Goal: Task Accomplishment & Management: Manage account settings

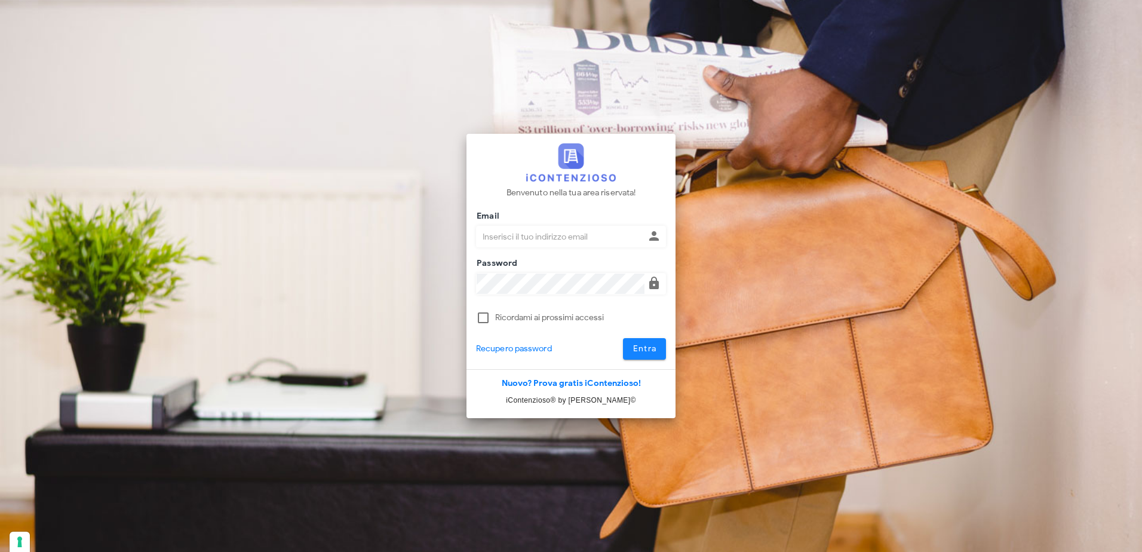
type input "claudio.nascimben@studionascimben.it"
click at [646, 356] on button "Entra" at bounding box center [645, 349] width 44 height 22
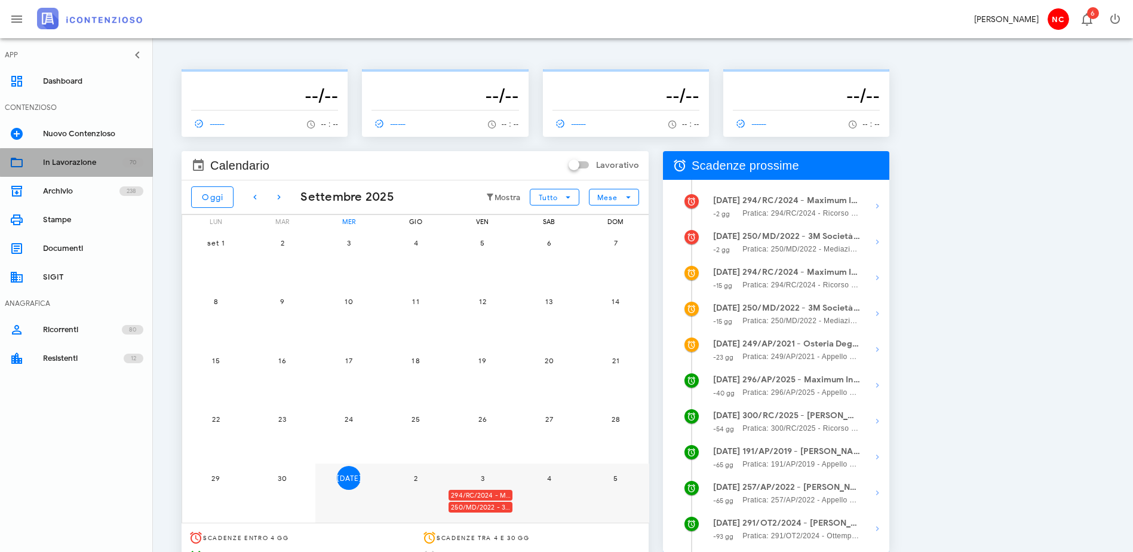
click at [64, 166] on div "In Lavorazione" at bounding box center [82, 163] width 79 height 10
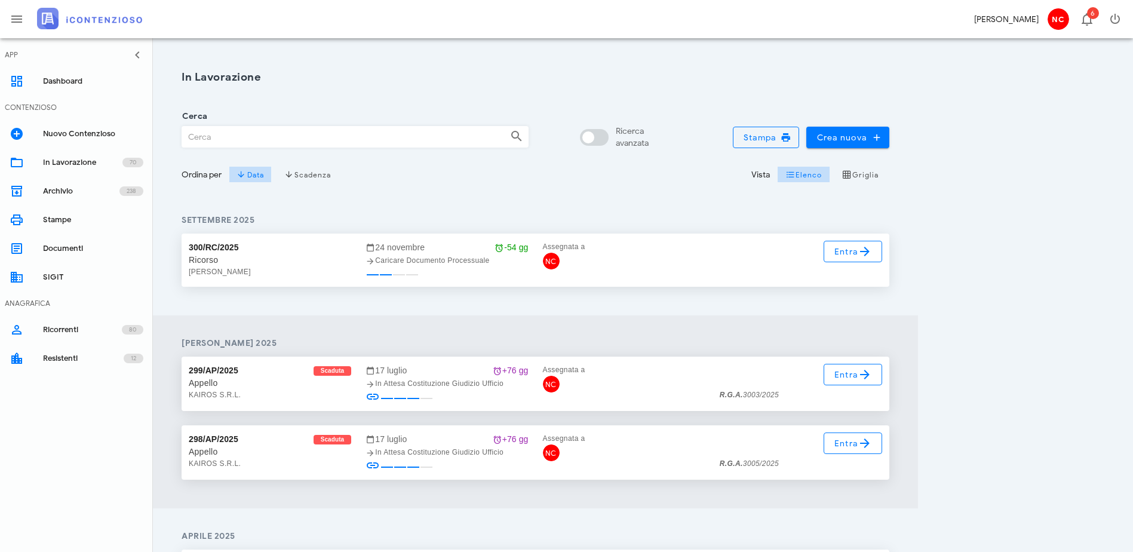
click at [232, 137] on input "Cerca" at bounding box center [341, 137] width 318 height 20
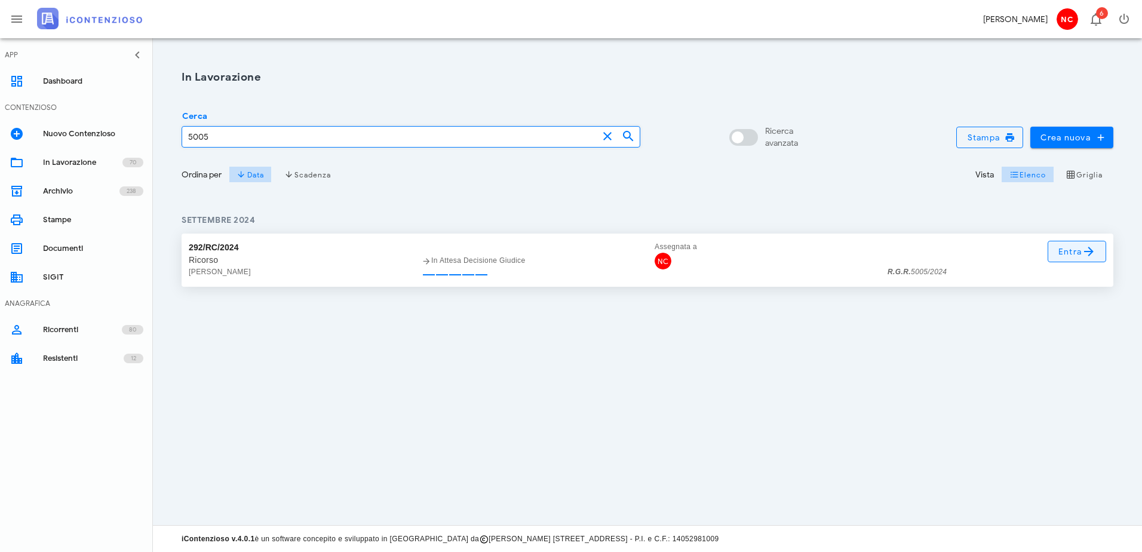
type input "5005"
click at [1095, 255] on icon at bounding box center [1089, 251] width 14 height 14
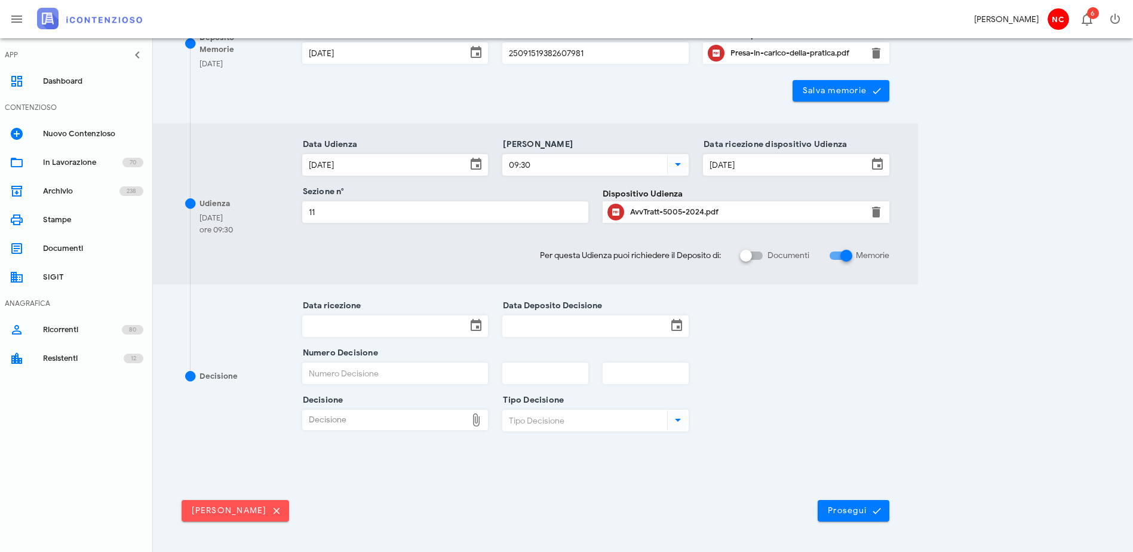
scroll to position [299, 0]
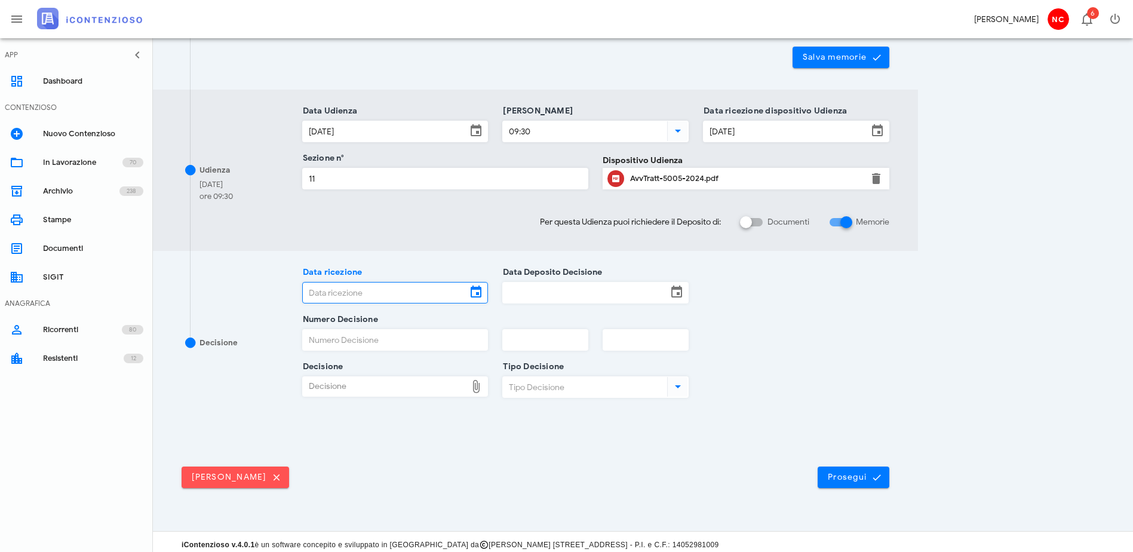
click at [467, 295] on input "Data ricezione" at bounding box center [385, 293] width 164 height 20
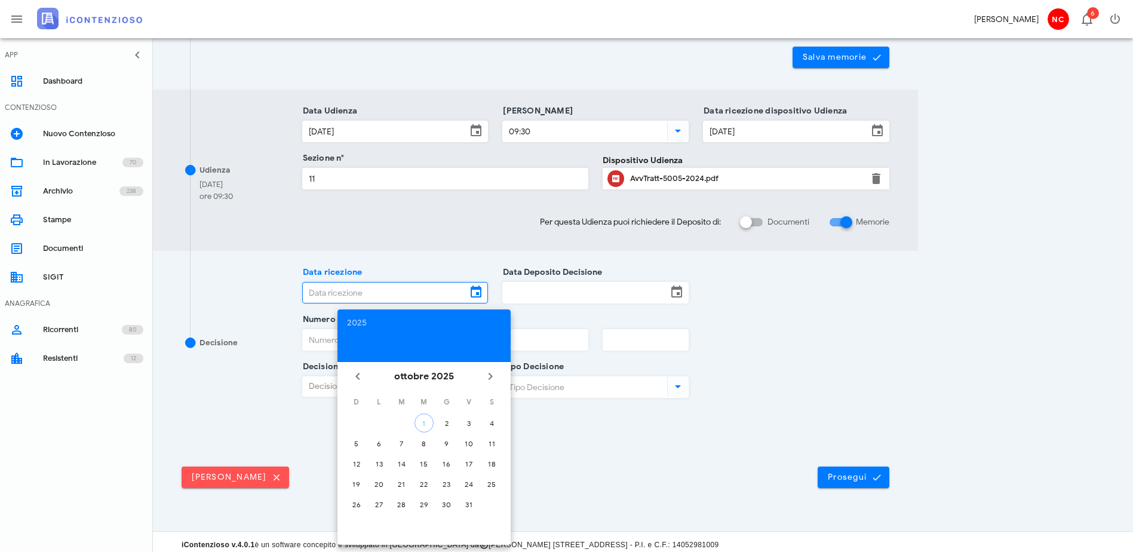
click at [434, 427] on td "1" at bounding box center [424, 422] width 22 height 19
click at [429, 424] on div "1" at bounding box center [424, 423] width 18 height 9
type input "01/10/2025"
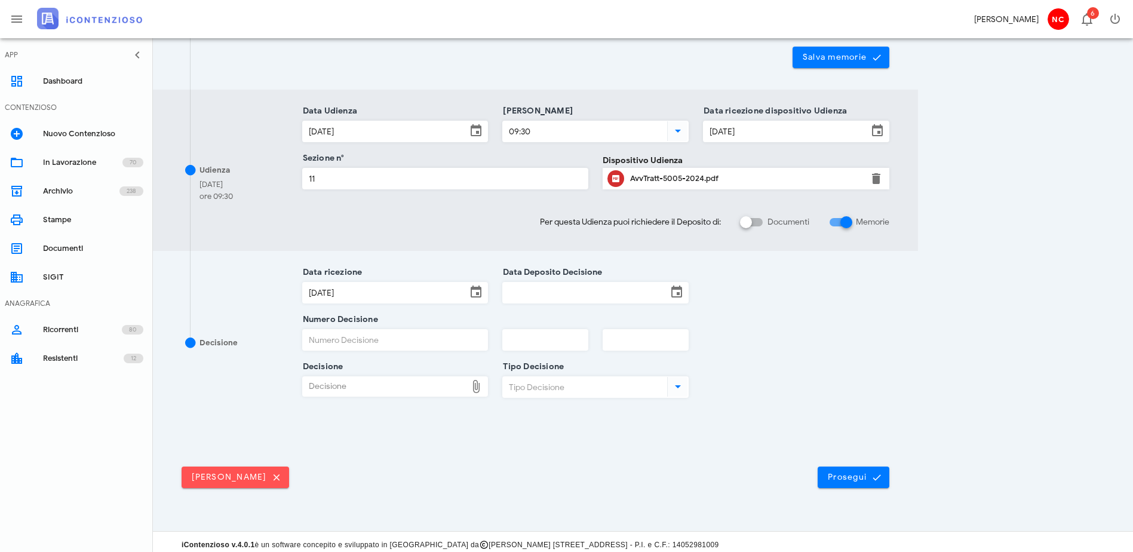
click at [653, 293] on input "Data Deposito Decisione" at bounding box center [585, 293] width 164 height 20
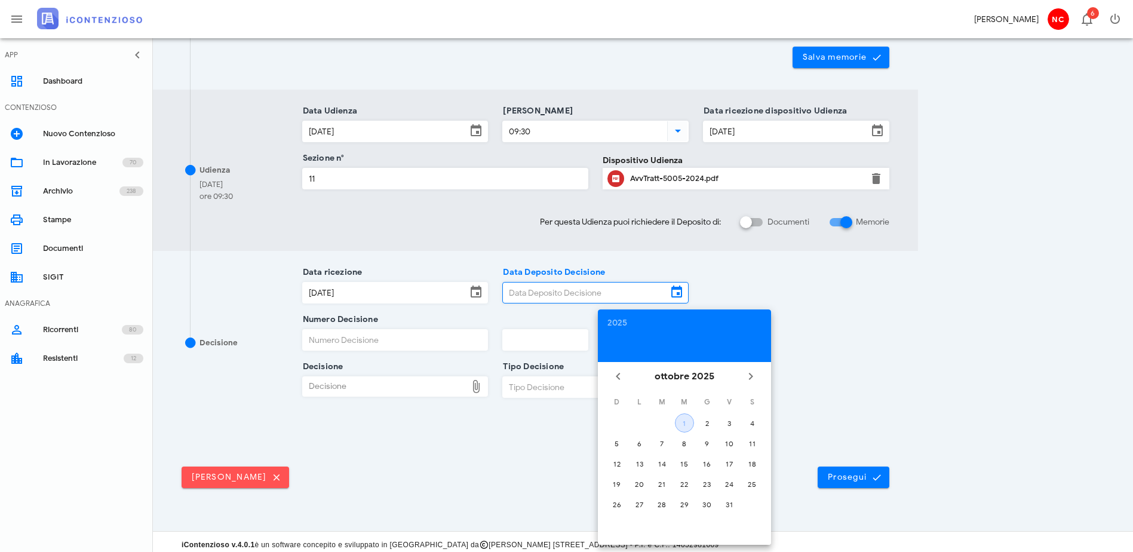
click at [688, 422] on div "1" at bounding box center [685, 423] width 18 height 9
type input "01/10/2025"
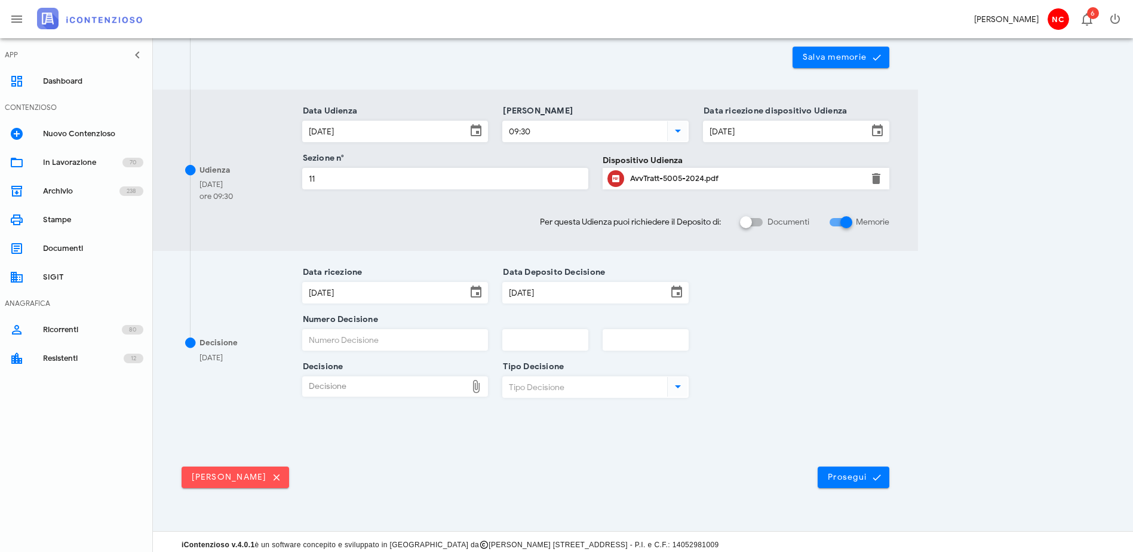
click at [387, 333] on input "Numero Decisione" at bounding box center [395, 340] width 185 height 20
type input "1703"
type input "2025"
click at [378, 383] on div "Decisione" at bounding box center [385, 386] width 164 height 19
type input "C:\fakepath\Ordinanza_interlocutoria 1703-2025_RG_005005_2024_UD_26092025.pdf"
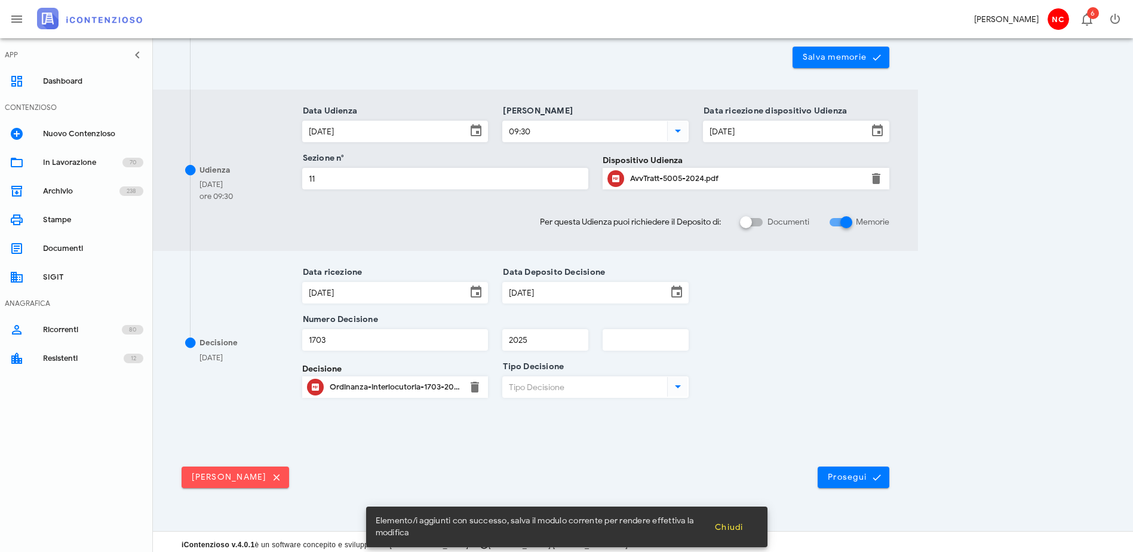
click at [665, 388] on input "Tipo Decisione" at bounding box center [584, 387] width 162 height 20
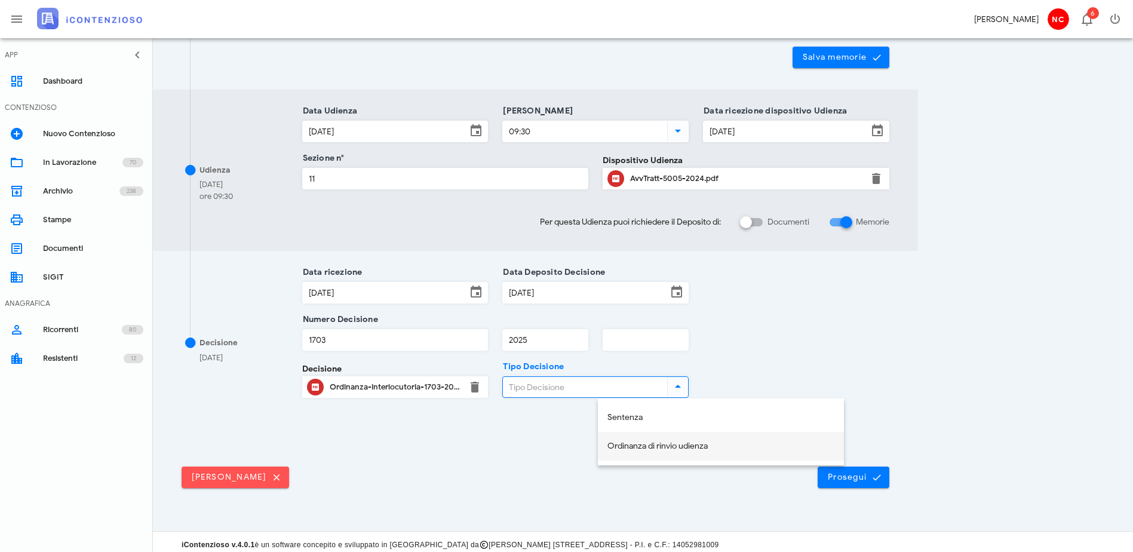
click at [664, 443] on div "Ordinanza di rinvio udienza" at bounding box center [721, 447] width 227 height 10
type input "Ordinanza di rinvio udienza"
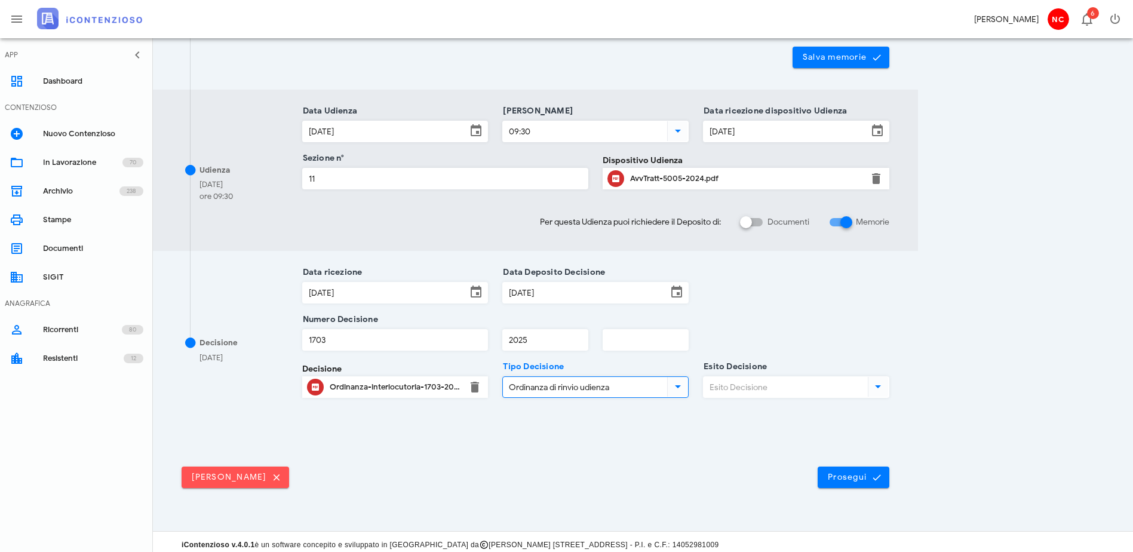
click at [866, 389] on input "Esito Decisione" at bounding box center [785, 387] width 162 height 20
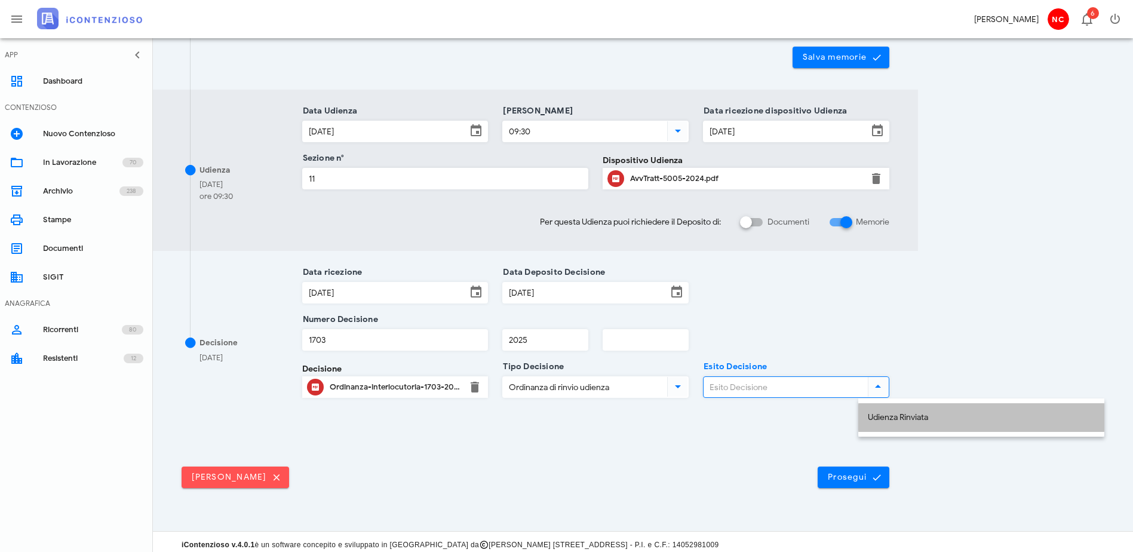
click at [916, 415] on div "Udienza Rinviata" at bounding box center [981, 418] width 227 height 10
type input "Udienza Rinviata"
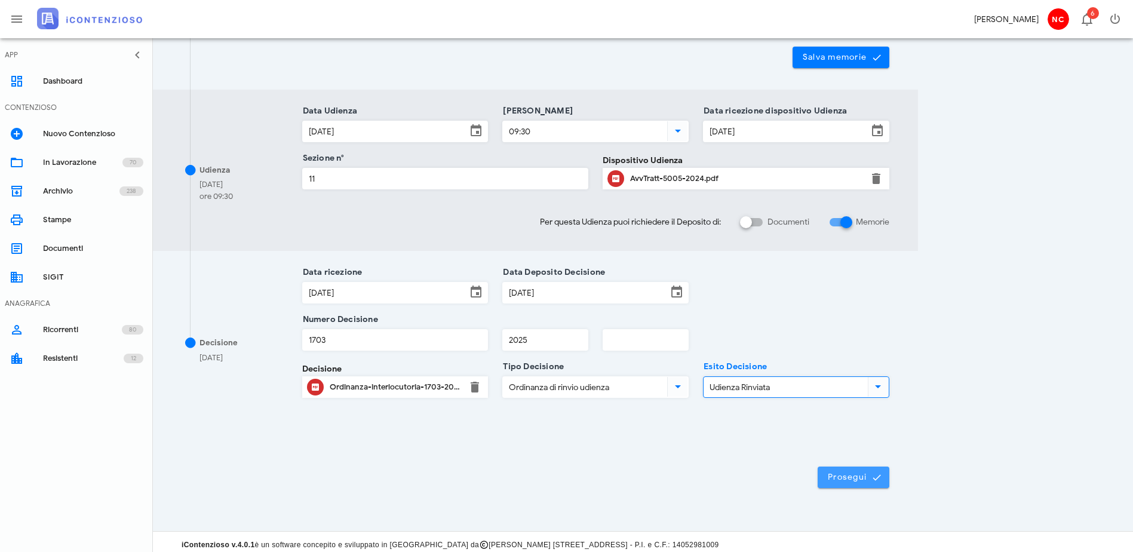
click at [890, 470] on button "Prosegui" at bounding box center [854, 478] width 72 height 22
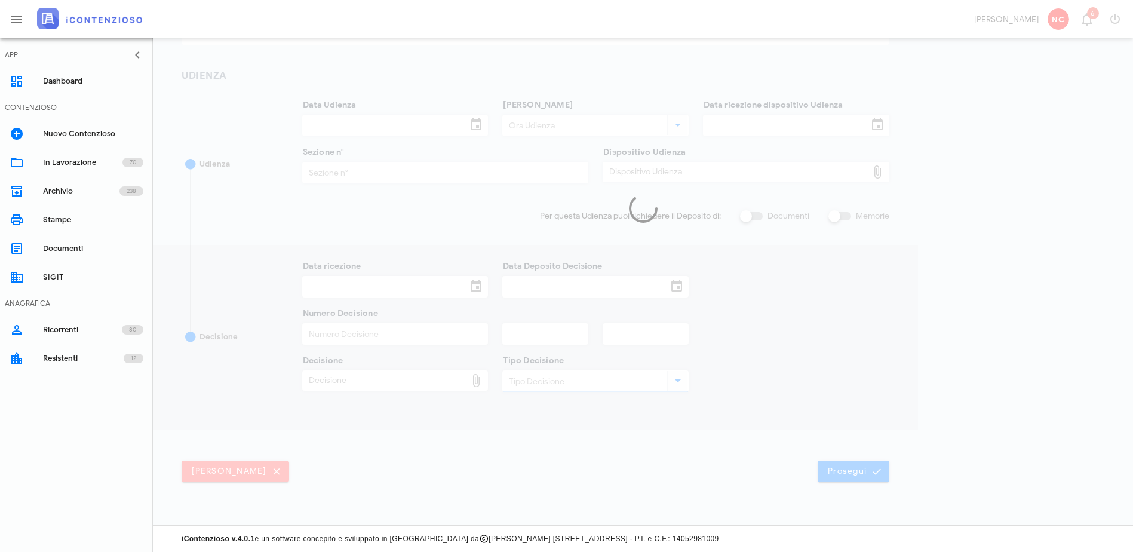
scroll to position [146, 0]
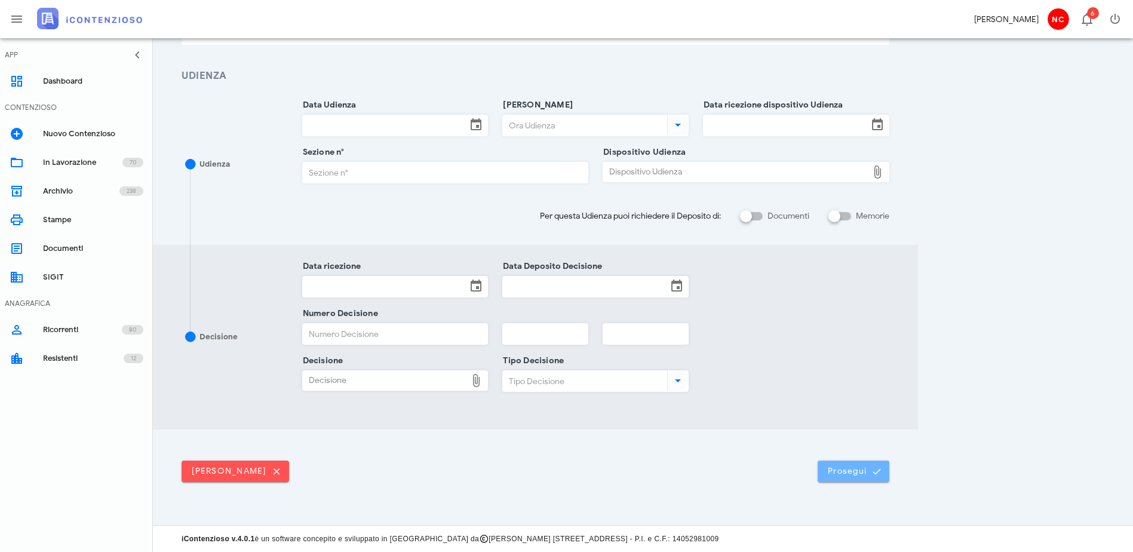
click at [880, 470] on span "Prosegui" at bounding box center [854, 471] width 53 height 11
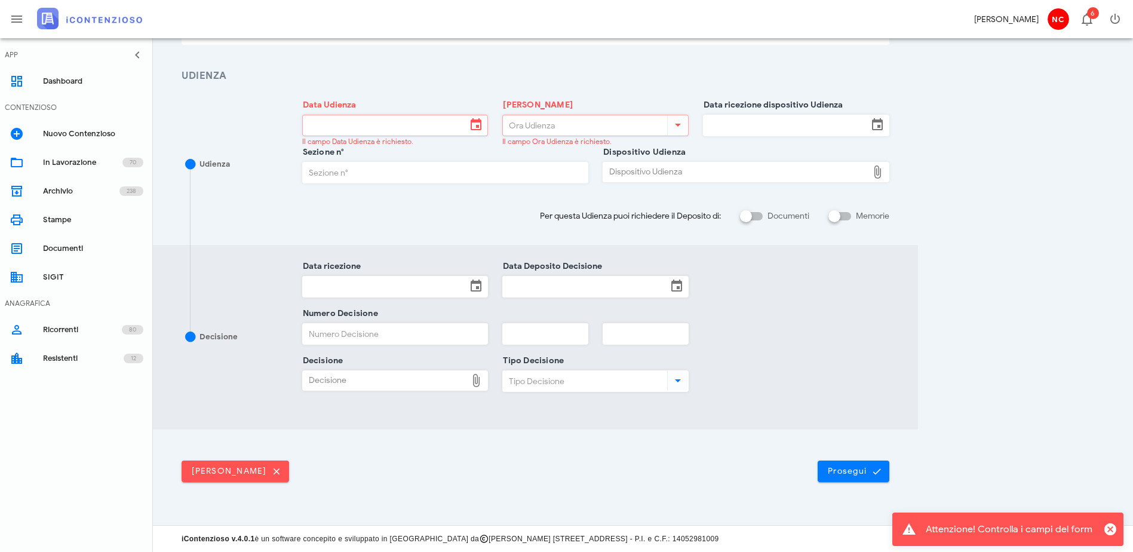
scroll to position [0, 0]
